Goal: Information Seeking & Learning: Learn about a topic

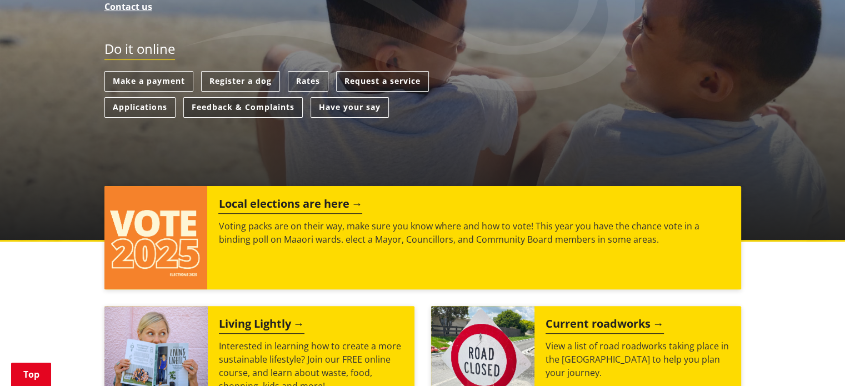
scroll to position [167, 0]
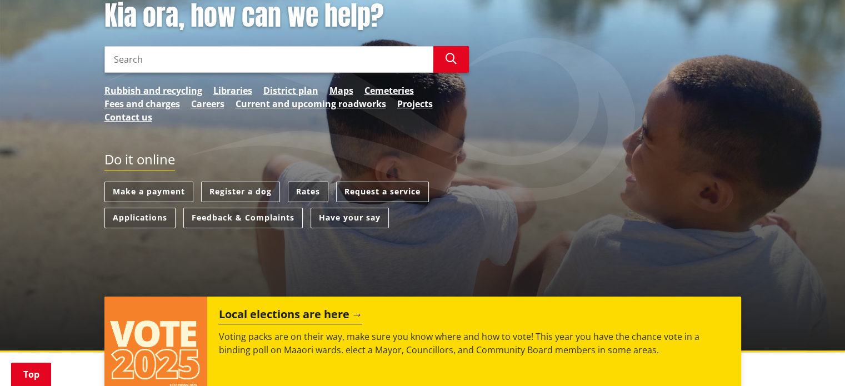
click at [304, 189] on link "Rates" at bounding box center [308, 192] width 41 height 21
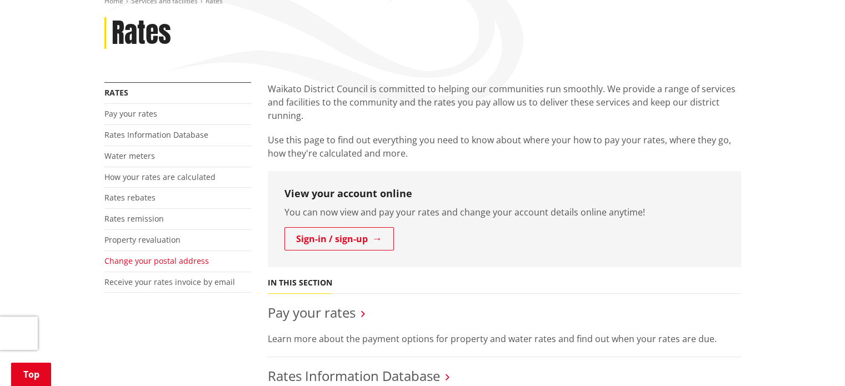
scroll to position [111, 0]
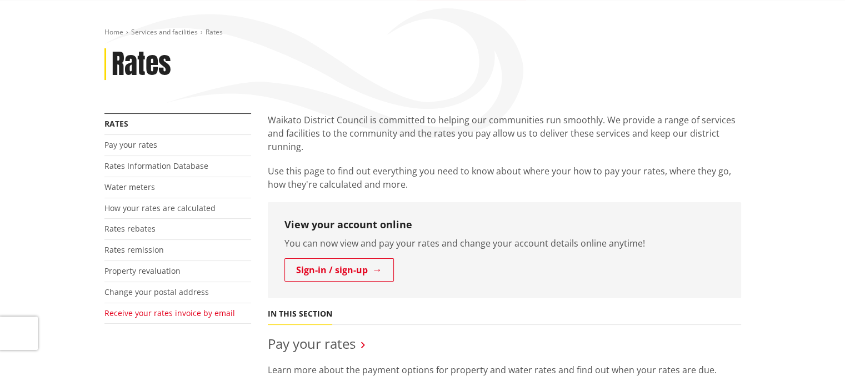
click at [131, 314] on link "Receive your rates invoice by email" at bounding box center [169, 313] width 130 height 11
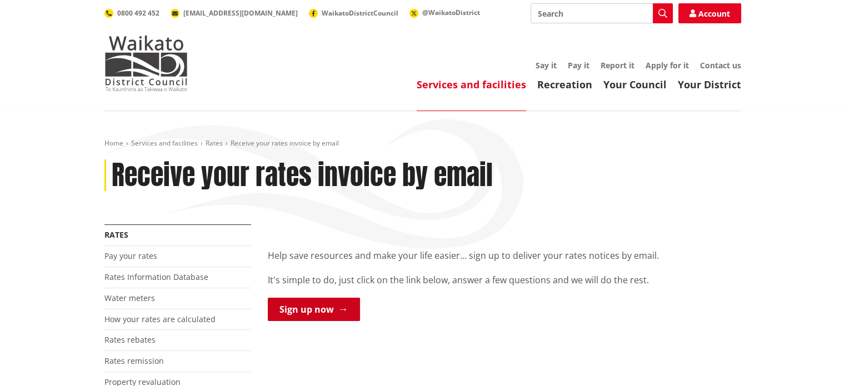
click at [315, 310] on link "Sign up now" at bounding box center [314, 309] width 92 height 23
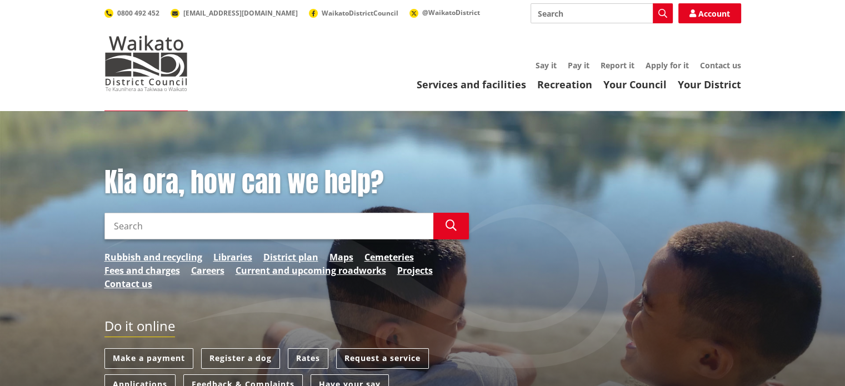
drag, startPoint x: 295, startPoint y: 213, endPoint x: 303, endPoint y: 212, distance: 7.8
click at [295, 215] on input "Search" at bounding box center [268, 226] width 329 height 27
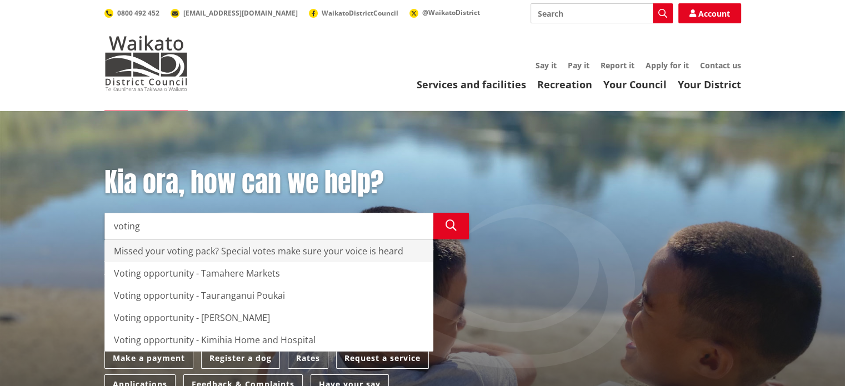
type input "voting"
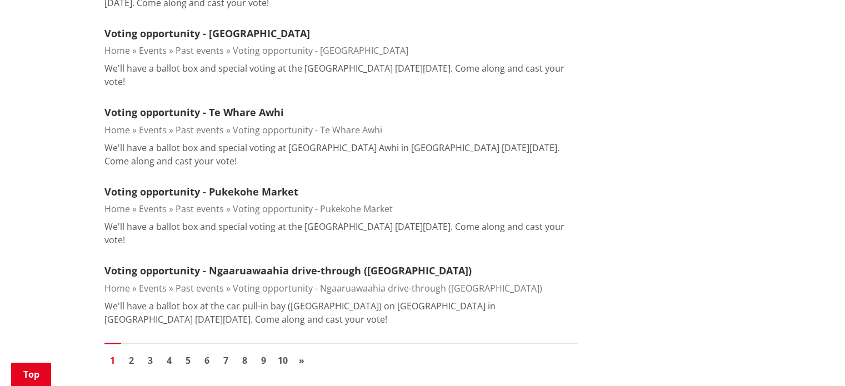
scroll to position [1555, 0]
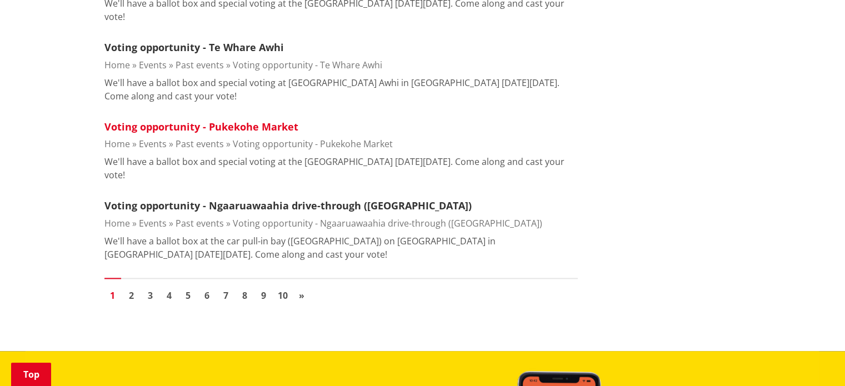
click at [249, 133] on link "Voting opportunity - Pukekohe Market" at bounding box center [201, 126] width 194 height 13
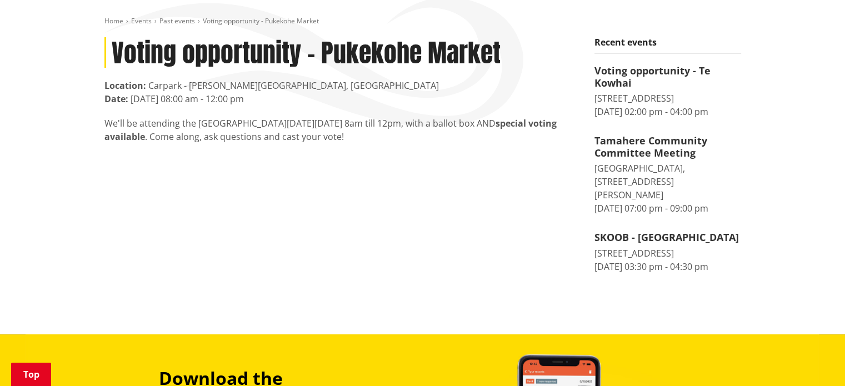
scroll to position [111, 0]
